Goal: Task Accomplishment & Management: Use online tool/utility

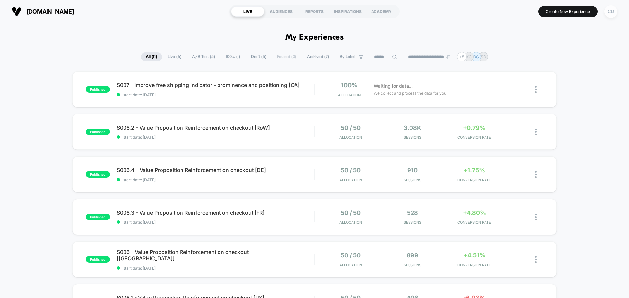
click at [611, 12] on div "CD" at bounding box center [610, 11] width 13 height 13
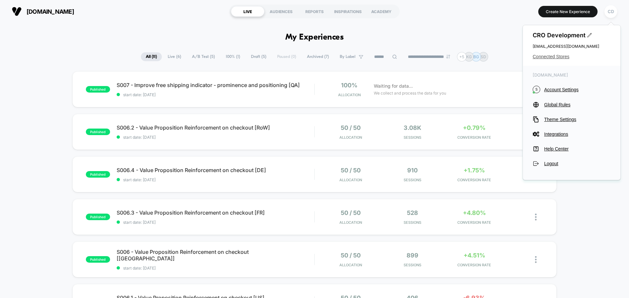
click at [554, 58] on span "Connected Stores" at bounding box center [572, 56] width 78 height 5
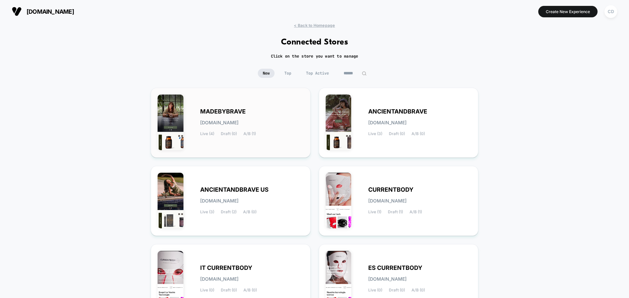
click at [286, 128] on div "MADEBYBRAVE [DOMAIN_NAME] Live (4) Draft (0) A/B (1)" at bounding box center [252, 122] width 104 height 27
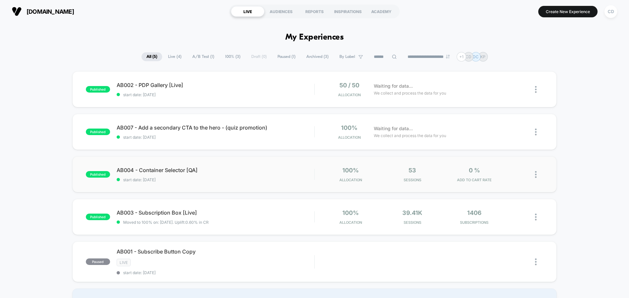
scroll to position [33, 0]
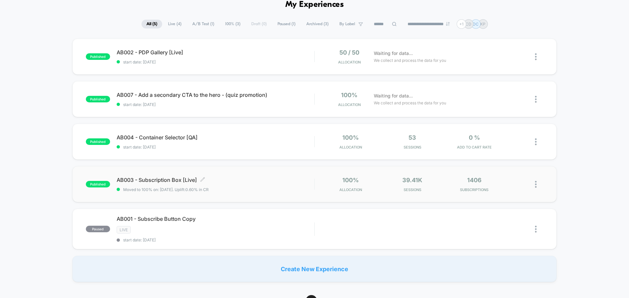
click at [141, 180] on span "AB003 - Subscription Box [Live] Click to edit experience details" at bounding box center [216, 180] width 198 height 7
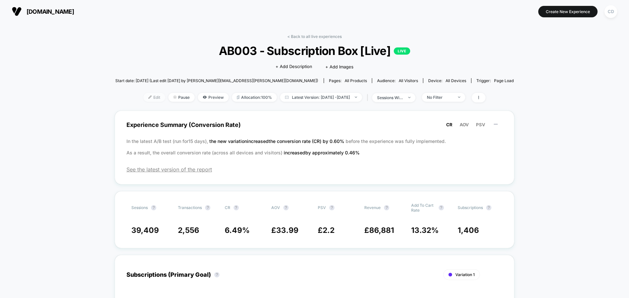
click at [143, 96] on span "Edit" at bounding box center [154, 97] width 22 height 9
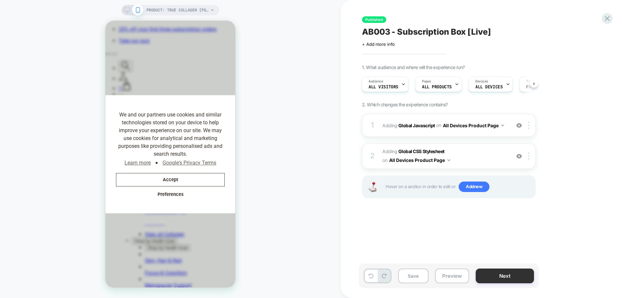
scroll to position [0, 53]
click at [498, 273] on button "Next" at bounding box center [505, 276] width 58 height 15
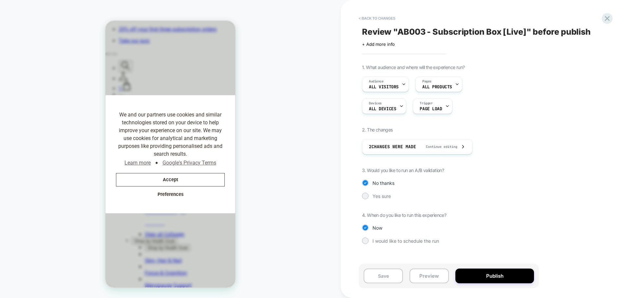
scroll to position [0, 135]
click at [365, 197] on div at bounding box center [365, 196] width 5 height 5
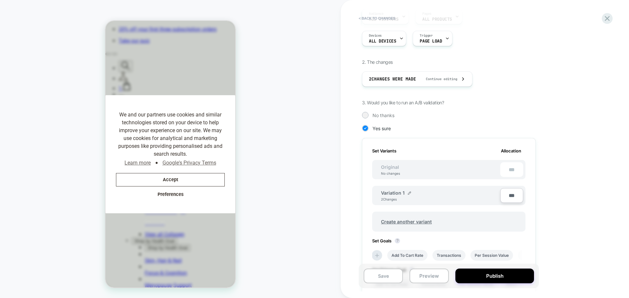
scroll to position [0, 0]
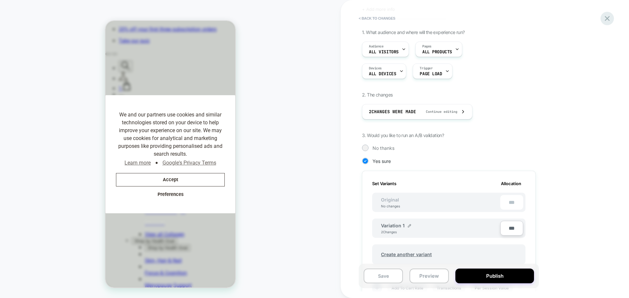
click at [607, 21] on icon at bounding box center [607, 18] width 9 height 9
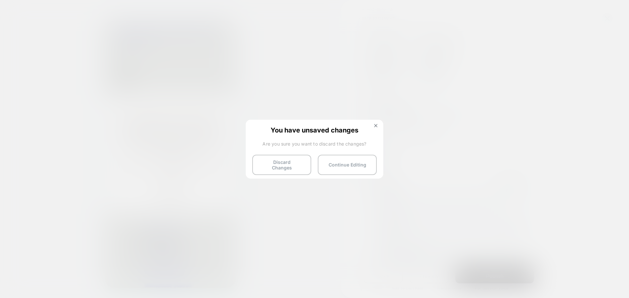
click at [375, 124] on img at bounding box center [375, 125] width 3 height 3
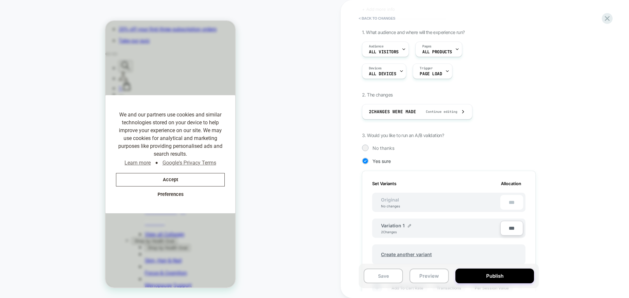
click at [311, 123] on div "PRODUCT: True Collagen [pouch] PRODUCT: True Collagen [pouch]" at bounding box center [170, 149] width 341 height 285
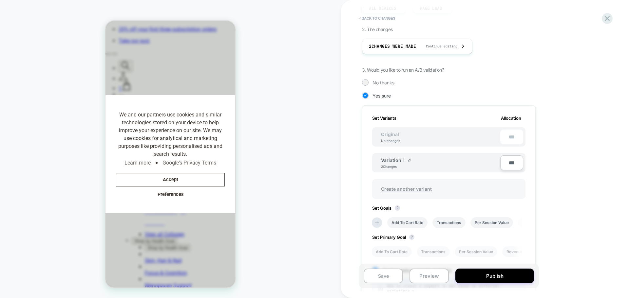
scroll to position [0, 135]
click at [408, 160] on img at bounding box center [409, 160] width 3 height 3
click at [593, 146] on div "**********" at bounding box center [481, 164] width 239 height 401
click at [366, 18] on button "< Back to changes" at bounding box center [376, 18] width 43 height 10
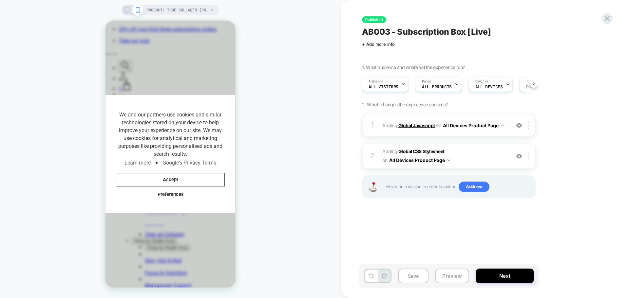
scroll to position [0, 76]
click at [424, 126] on b "Global Javascript" at bounding box center [416, 126] width 37 height 6
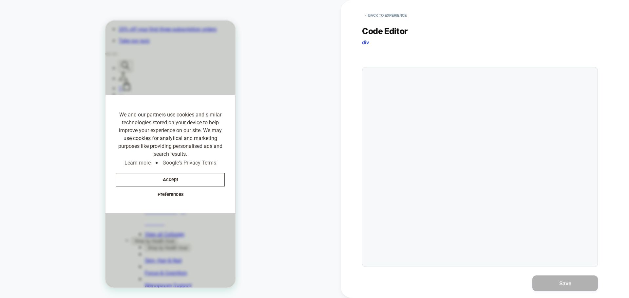
scroll to position [0, 373]
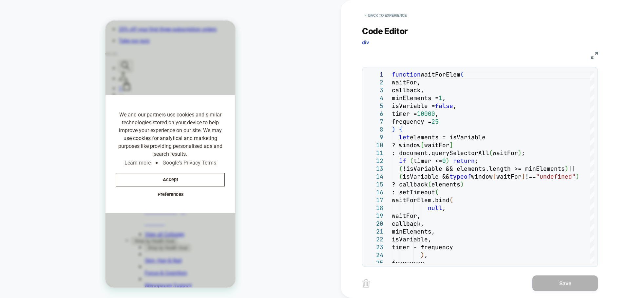
click at [592, 55] on img at bounding box center [594, 55] width 7 height 7
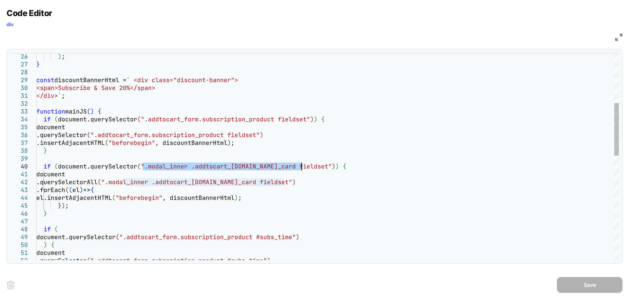
drag, startPoint x: 143, startPoint y: 167, endPoint x: 300, endPoint y: 168, distance: 157.9
click at [300, 168] on div ") ; } const discountBannerHtml = ` <div class="discount-banner"> <span>Subscrib…" at bounding box center [327, 262] width 582 height 813
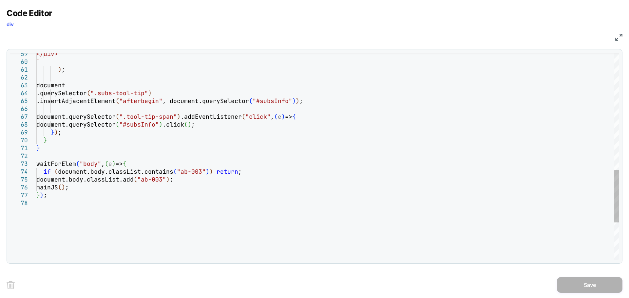
click at [86, 164] on div "</div> ` ) ; document .querySelector ( ".subs-tool-tip" ) .insertAdjacentElemen…" at bounding box center [327, 0] width 582 height 813
type textarea "**********"
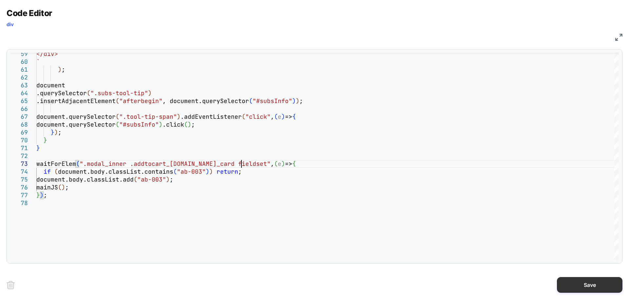
click at [576, 287] on button "Save" at bounding box center [590, 285] width 66 height 16
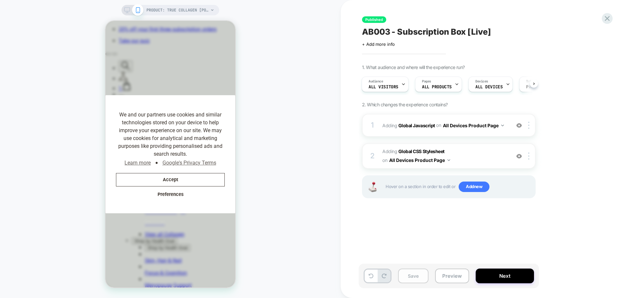
click at [416, 277] on button "Save" at bounding box center [413, 276] width 30 height 15
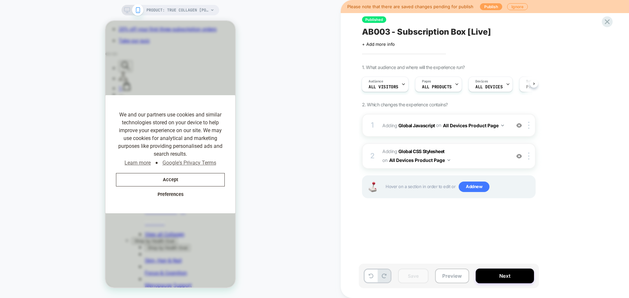
click at [490, 7] on button "Publish" at bounding box center [491, 6] width 22 height 7
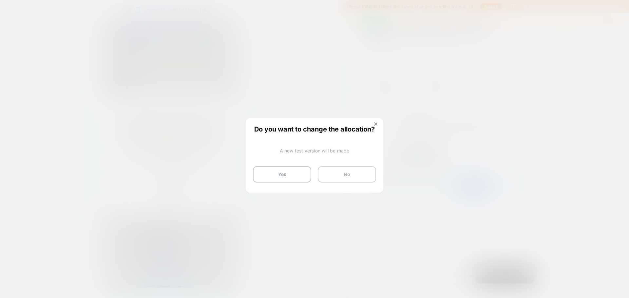
click at [342, 175] on button "No" at bounding box center [347, 174] width 58 height 16
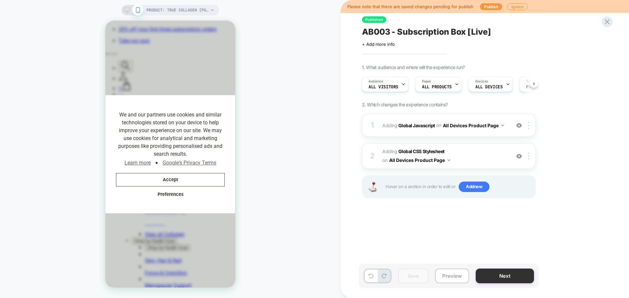
click at [499, 276] on button "Next" at bounding box center [505, 276] width 58 height 15
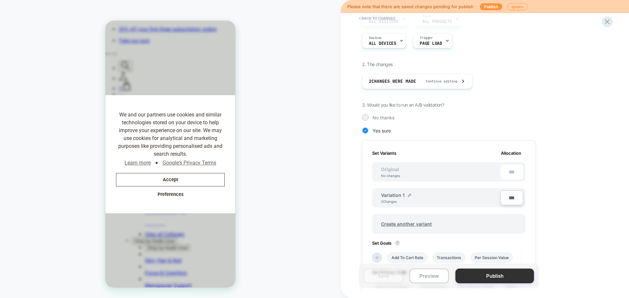
click at [494, 276] on button "Publish" at bounding box center [494, 276] width 79 height 15
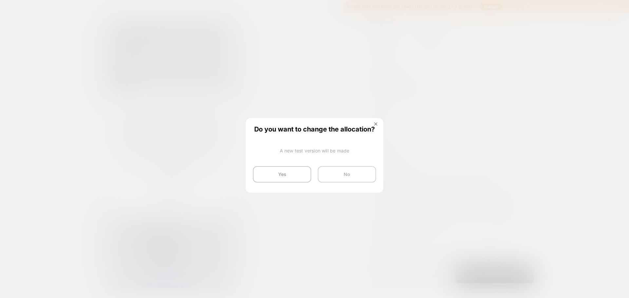
click at [349, 176] on button "No" at bounding box center [347, 174] width 58 height 16
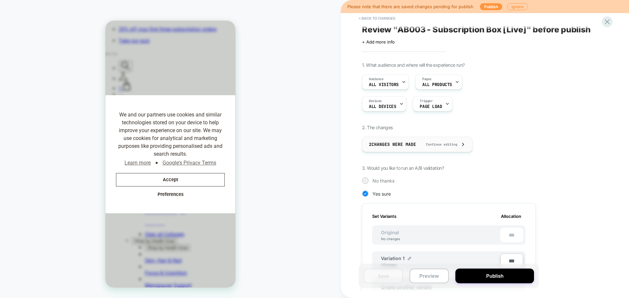
click at [447, 143] on span "Continue editing" at bounding box center [438, 145] width 38 height 4
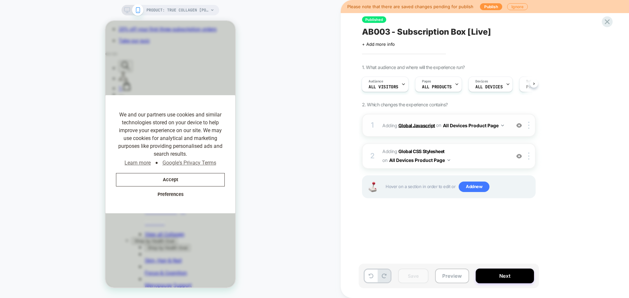
click at [426, 126] on b "Global Javascript" at bounding box center [416, 126] width 37 height 6
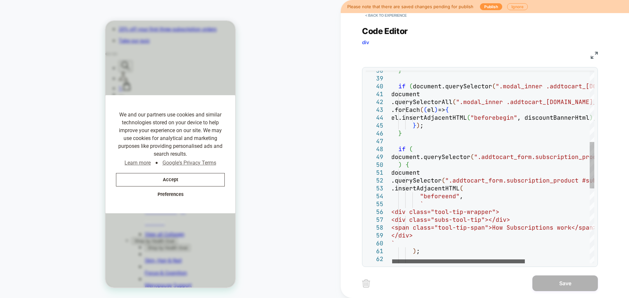
click at [462, 262] on div at bounding box center [458, 262] width 133 height 4
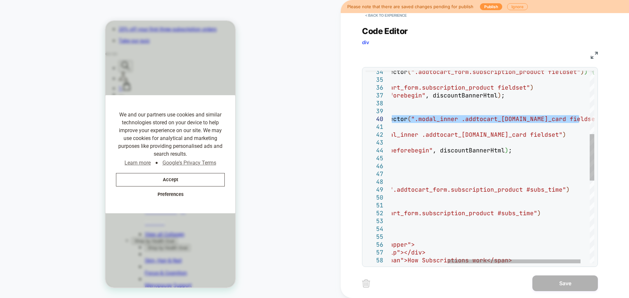
drag, startPoint x: 412, startPoint y: 118, endPoint x: 579, endPoint y: 119, distance: 167.1
click at [579, 119] on div "<div class="subs-tool-tip"></div> <span class="tool-tip-span">How Subscription …" at bounding box center [458, 208] width 302 height 798
click at [593, 56] on img at bounding box center [594, 55] width 7 height 7
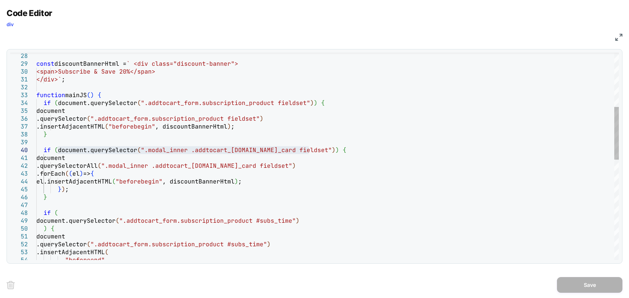
scroll to position [0, 135]
click at [110, 96] on div ".insertAdjacentHTML ( "beforeend" , document .querySelector ( ".addtocart_form.…" at bounding box center [327, 246] width 582 height 813
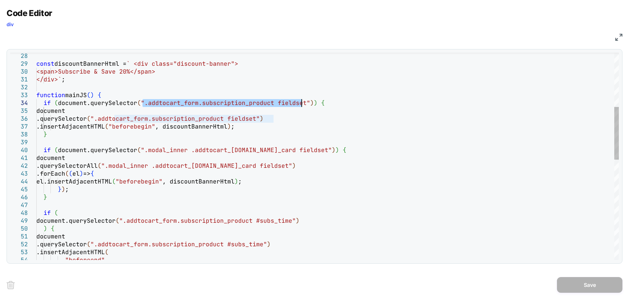
drag, startPoint x: 143, startPoint y: 104, endPoint x: 302, endPoint y: 104, distance: 159.5
click at [302, 104] on div ".insertAdjacentHTML ( "beforeend" , document .querySelector ( ".addtocart_form.…" at bounding box center [327, 246] width 582 height 813
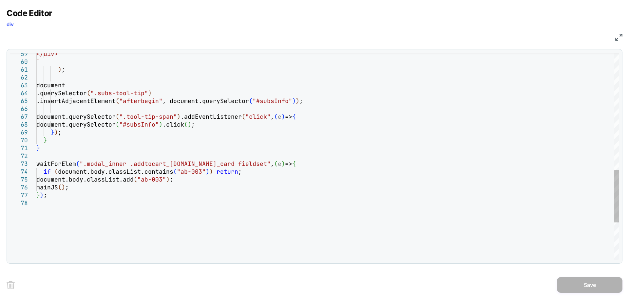
scroll to position [0, 0]
drag, startPoint x: 83, startPoint y: 164, endPoint x: 242, endPoint y: 164, distance: 159.2
click at [242, 164] on div "</div> ` ) ; document .querySelector ( ".subs-tool-tip" ) .insertAdjacentElemen…" at bounding box center [327, 0] width 582 height 813
type textarea "**********"
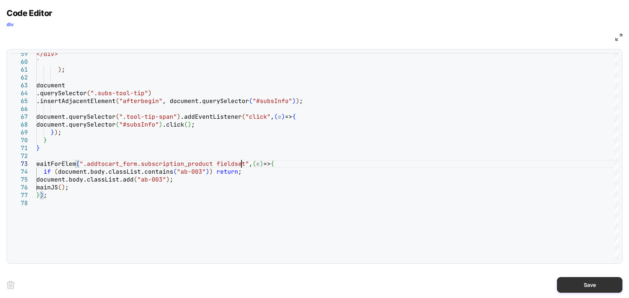
click at [571, 282] on button "Save" at bounding box center [590, 285] width 66 height 16
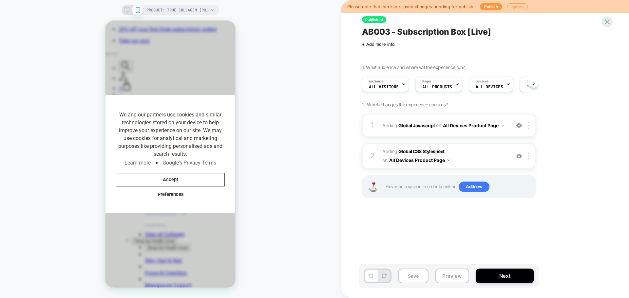
scroll to position [0, 0]
click at [416, 274] on button "Save" at bounding box center [413, 276] width 30 height 15
click at [496, 275] on button "Next" at bounding box center [505, 276] width 58 height 15
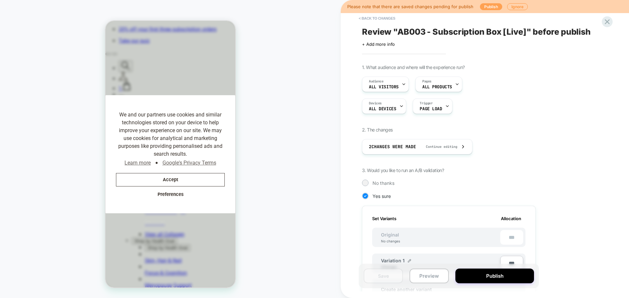
click at [487, 6] on button "Publish" at bounding box center [491, 6] width 22 height 7
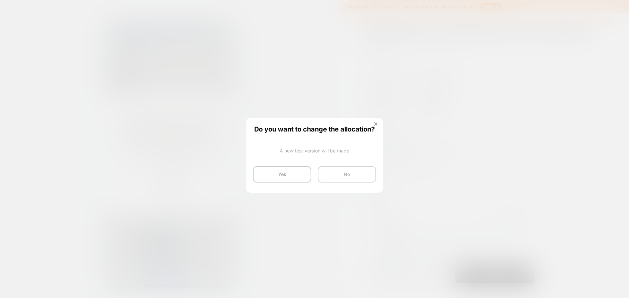
click at [357, 175] on button "No" at bounding box center [347, 174] width 58 height 16
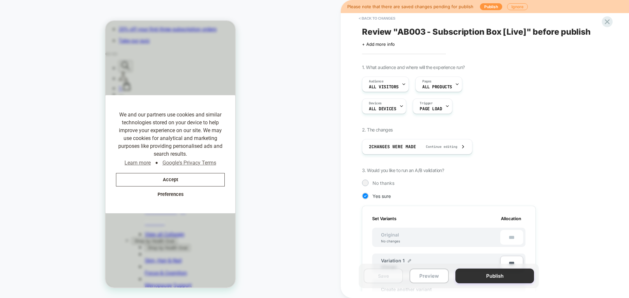
click at [481, 274] on button "Publish" at bounding box center [494, 276] width 79 height 15
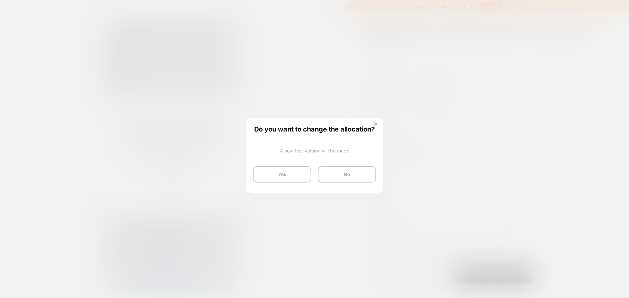
click at [374, 124] on img at bounding box center [375, 124] width 3 height 3
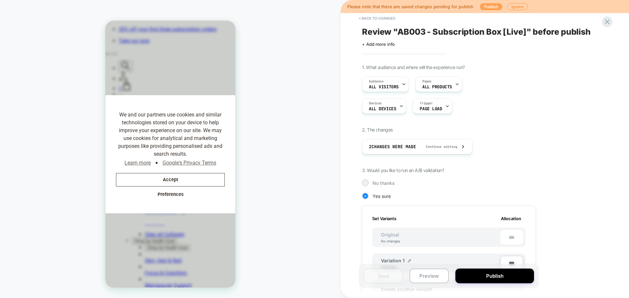
click at [489, 5] on button "Publish" at bounding box center [491, 6] width 22 height 7
click at [490, 6] on button "Publish" at bounding box center [491, 6] width 22 height 7
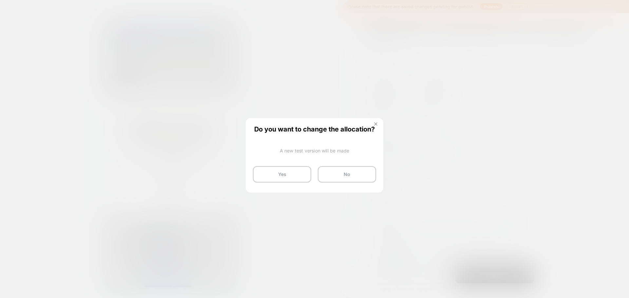
click at [376, 124] on img at bounding box center [375, 124] width 3 height 3
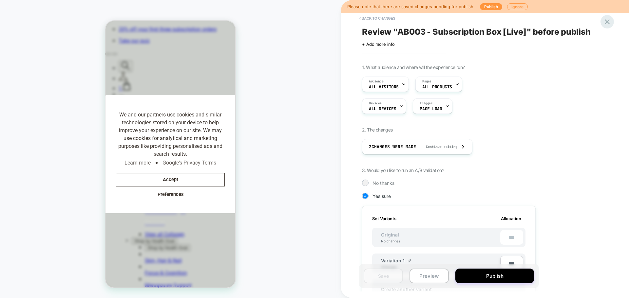
click at [606, 22] on icon at bounding box center [607, 21] width 9 height 9
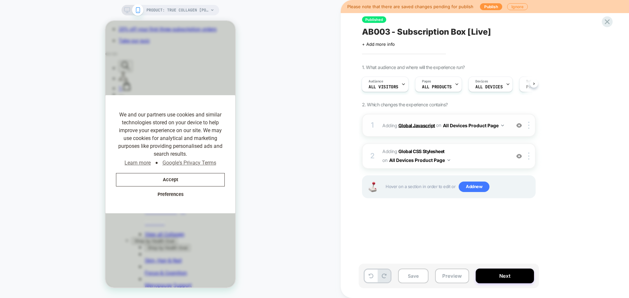
scroll to position [0, 76]
click at [421, 126] on b "Global Javascript" at bounding box center [416, 126] width 37 height 6
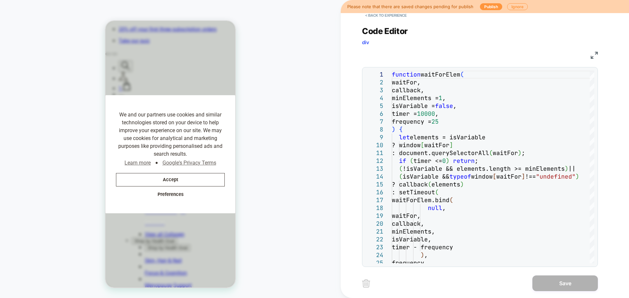
click at [593, 55] on img at bounding box center [594, 55] width 7 height 7
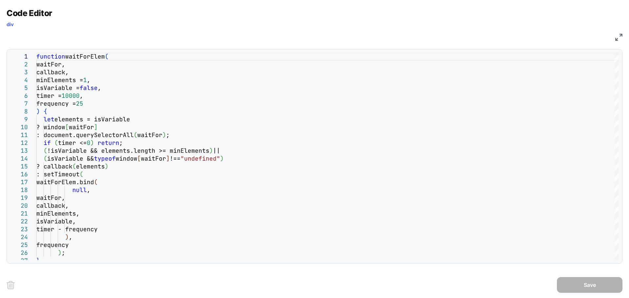
click at [617, 36] on img at bounding box center [618, 37] width 7 height 7
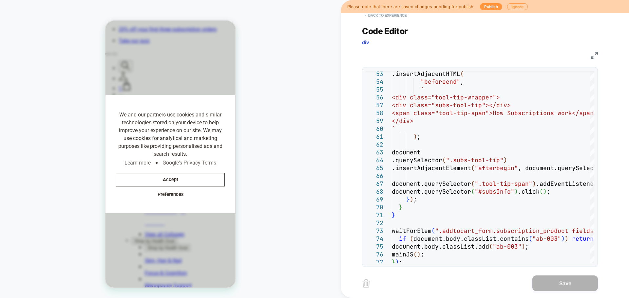
click at [378, 15] on button "< Back to experience" at bounding box center [386, 15] width 48 height 10
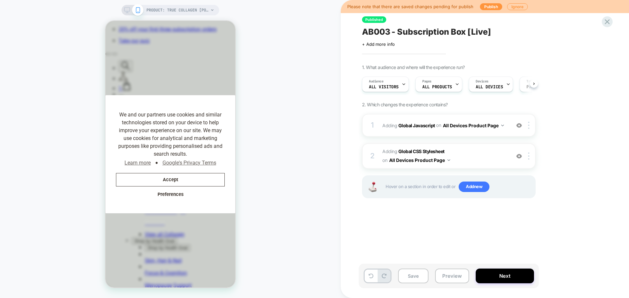
scroll to position [0, 0]
click at [506, 279] on button "Next" at bounding box center [505, 276] width 58 height 15
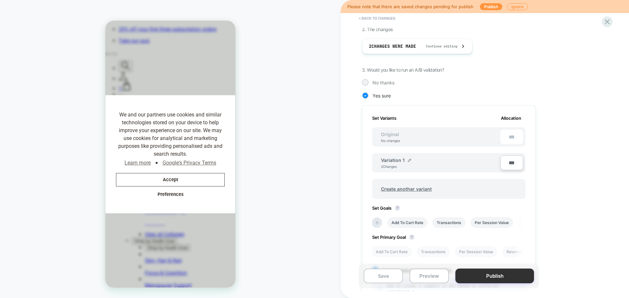
click at [498, 277] on button "Publish" at bounding box center [494, 276] width 79 height 15
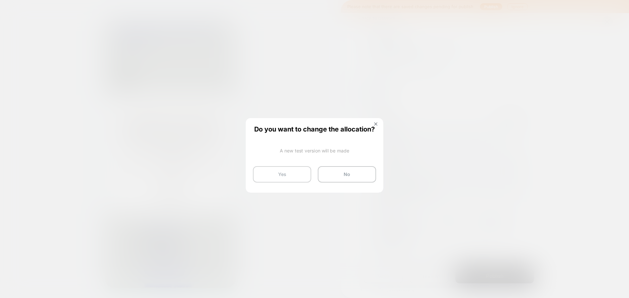
click at [284, 177] on button "Yes" at bounding box center [282, 174] width 58 height 16
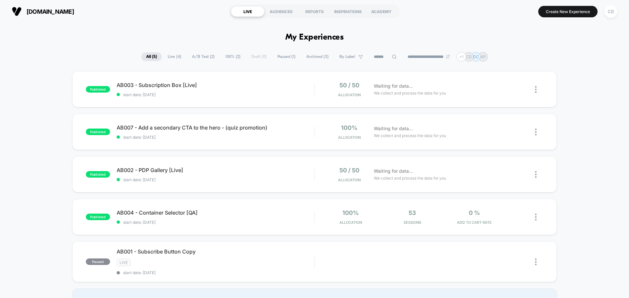
click at [603, 124] on div "published AB003 - Subscription Box [Live] start date: [DATE] 50 / 50 Allocation…" at bounding box center [314, 193] width 629 height 244
click at [162, 85] on span "AB003 - Subscription Box [Live] Click to edit experience details" at bounding box center [216, 85] width 198 height 7
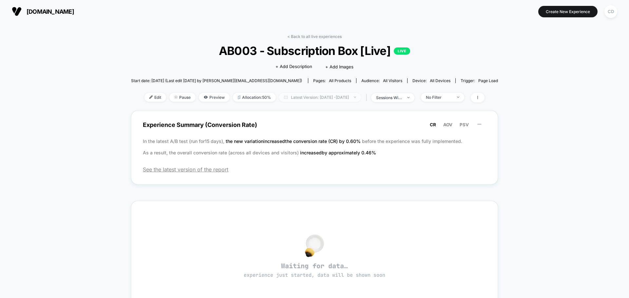
click at [326, 97] on span "Latest Version: [DATE] - [DATE]" at bounding box center [320, 97] width 82 height 9
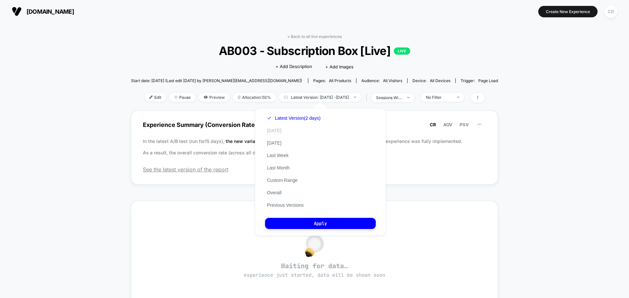
click at [276, 130] on button "[DATE]" at bounding box center [274, 131] width 18 height 6
click at [326, 224] on button "Apply" at bounding box center [320, 223] width 111 height 11
